Goal: Task Accomplishment & Management: Complete application form

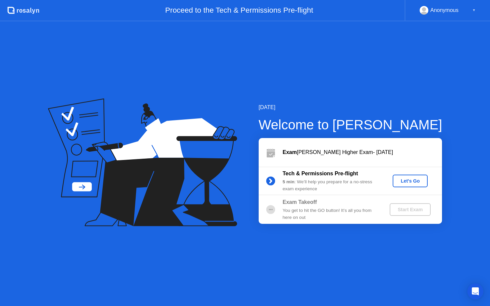
click at [301, 200] on b "Exam Takeoff" at bounding box center [299, 202] width 34 height 6
click at [395, 179] on button "Let's Go" at bounding box center [409, 181] width 35 height 13
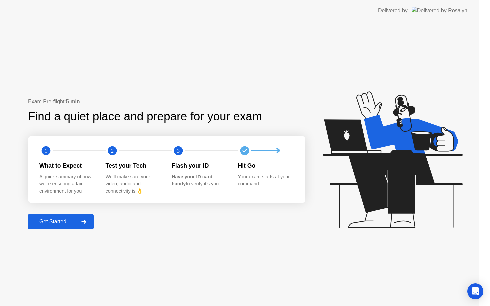
click at [401, 183] on icon at bounding box center [392, 160] width 139 height 136
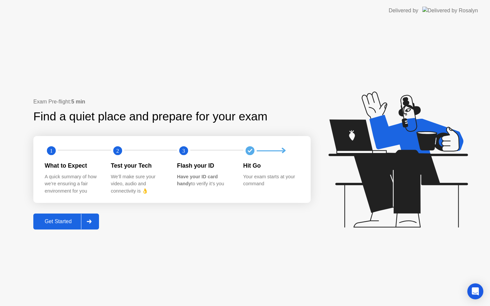
click at [63, 222] on div "Get Started" at bounding box center [58, 222] width 46 height 6
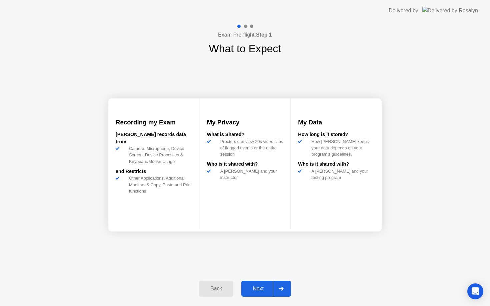
click at [251, 287] on div "Next" at bounding box center [258, 289] width 30 height 6
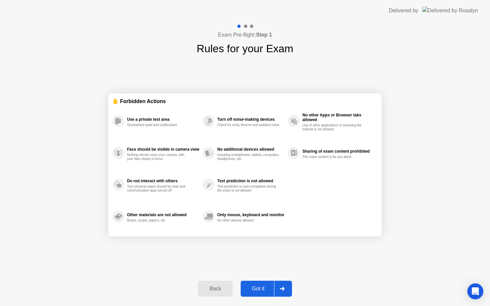
click at [261, 289] on div "Got it" at bounding box center [257, 289] width 31 height 6
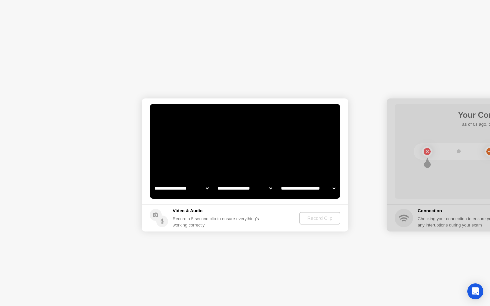
select select "**********"
select select "*******"
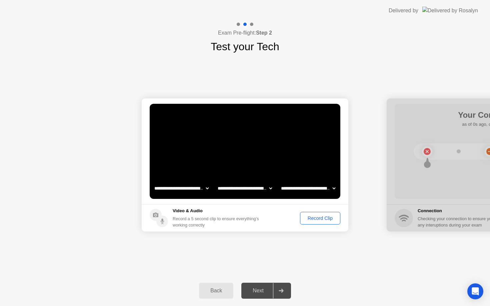
click at [257, 292] on div "Next" at bounding box center [258, 291] width 30 height 6
click at [319, 216] on div "Record Clip" at bounding box center [320, 218] width 36 height 5
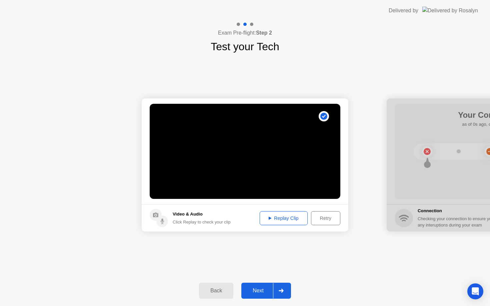
click at [292, 219] on div "Replay Clip" at bounding box center [283, 218] width 43 height 5
click at [261, 290] on div "Next" at bounding box center [258, 291] width 30 height 6
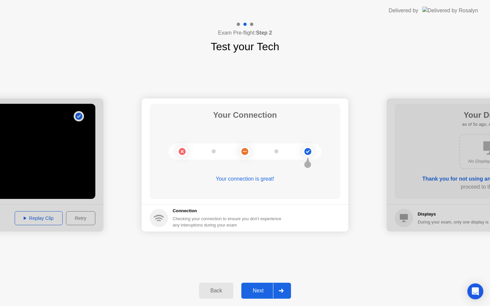
click at [251, 291] on div "Next" at bounding box center [258, 291] width 30 height 6
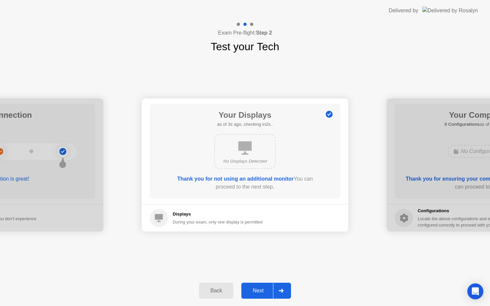
click at [251, 291] on div "Next" at bounding box center [258, 291] width 30 height 6
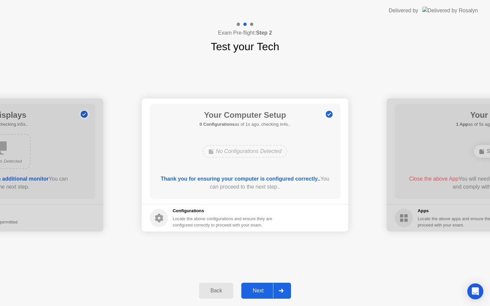
click at [251, 291] on div "Next" at bounding box center [258, 291] width 30 height 6
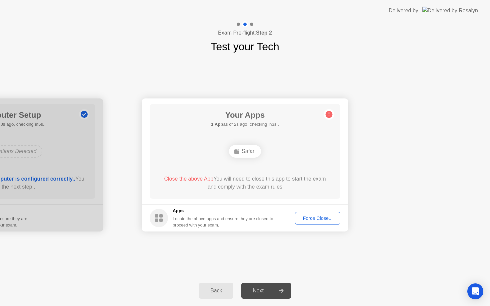
click at [323, 221] on div "Force Close..." at bounding box center [317, 218] width 41 height 5
click at [288, 306] on div at bounding box center [245, 306] width 490 height 0
click at [256, 288] on div "Next" at bounding box center [258, 291] width 30 height 6
click at [310, 211] on footer "Apps Locate the above apps and ensure they are closed to proceed with your exam…" at bounding box center [245, 217] width 206 height 27
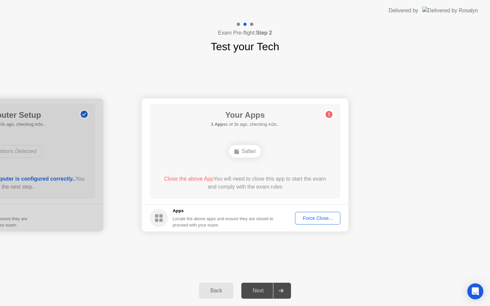
click at [309, 221] on div "Force Close..." at bounding box center [317, 218] width 41 height 5
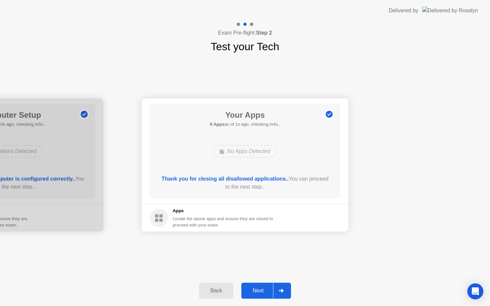
click at [255, 292] on div "Next" at bounding box center [258, 291] width 30 height 6
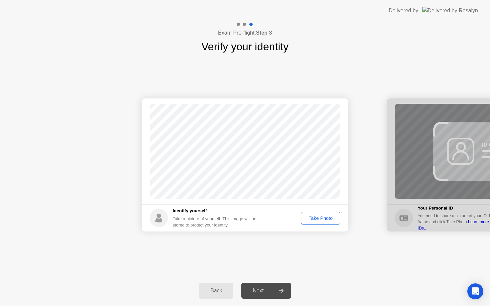
click at [320, 219] on div "Take Photo" at bounding box center [320, 218] width 35 height 5
click at [261, 291] on div "Next" at bounding box center [258, 291] width 30 height 6
